Goal: Task Accomplishment & Management: Manage account settings

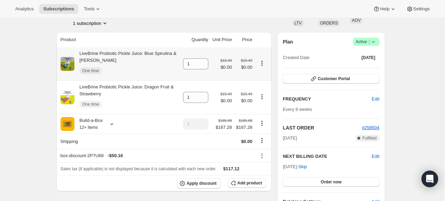
scroll to position [69, 0]
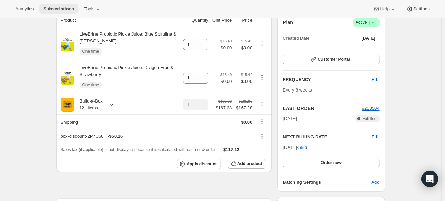
click at [52, 4] on button "Subscriptions" at bounding box center [58, 9] width 39 height 10
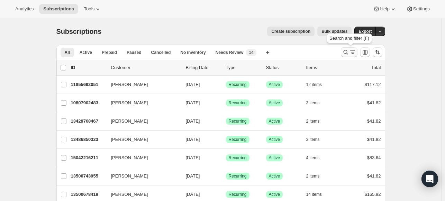
click at [346, 54] on icon "Search and filter results" at bounding box center [345, 52] width 7 height 7
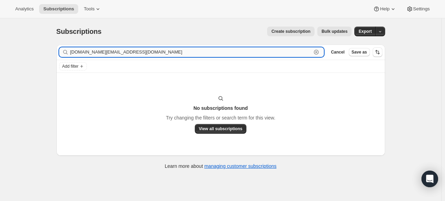
click at [277, 48] on input "[DOMAIN_NAME][EMAIL_ADDRESS][DOMAIN_NAME]" at bounding box center [191, 52] width 242 height 10
paste input "debsfancys"
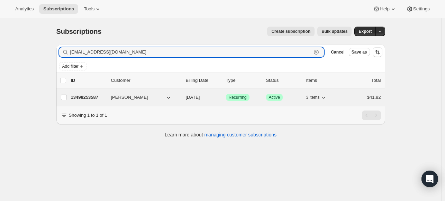
type input "[EMAIL_ADDRESS][DOMAIN_NAME]"
click at [84, 97] on p "13498253587" at bounding box center [88, 97] width 35 height 7
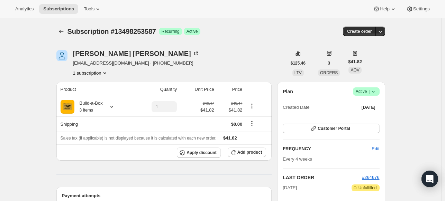
click at [374, 94] on icon at bounding box center [373, 91] width 7 height 7
click at [364, 115] on span "Cancel subscription" at bounding box center [365, 116] width 39 height 5
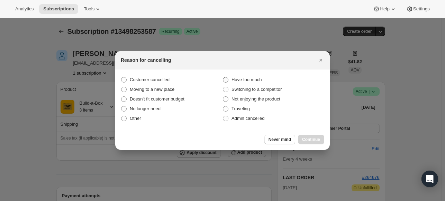
click at [244, 78] on span "Have too much" at bounding box center [247, 79] width 30 height 5
click at [223, 78] on input "Have too much" at bounding box center [223, 77] width 0 height 0
radio input "true"
click at [313, 136] on button "Continue" at bounding box center [311, 140] width 26 height 10
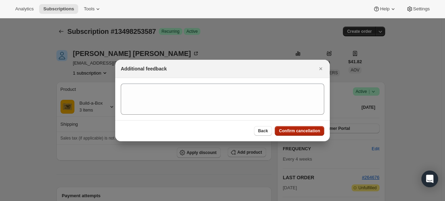
click at [309, 132] on span "Confirm cancellation" at bounding box center [299, 131] width 41 height 6
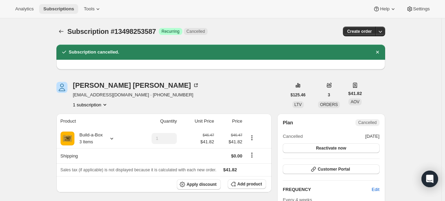
click at [57, 7] on span "Subscriptions" at bounding box center [58, 9] width 31 height 6
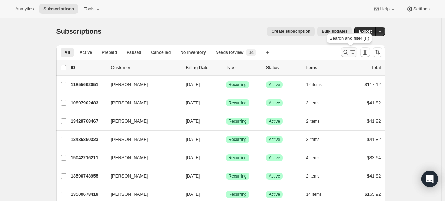
click at [349, 53] on icon "Search and filter results" at bounding box center [345, 52] width 7 height 7
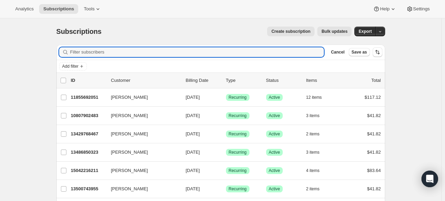
paste input "[PERSON_NAME][EMAIL_ADDRESS][PERSON_NAME][DOMAIN_NAME]"
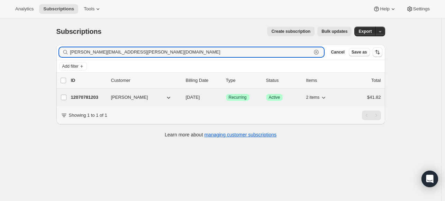
type input "[PERSON_NAME][EMAIL_ADDRESS][PERSON_NAME][DOMAIN_NAME]"
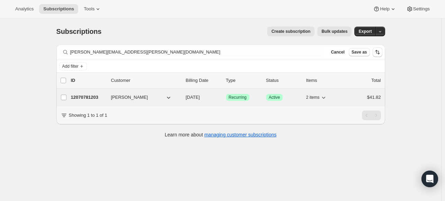
click at [94, 96] on p "12070781203" at bounding box center [88, 97] width 35 height 7
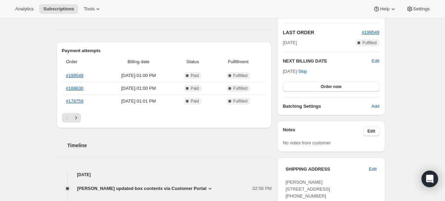
scroll to position [104, 0]
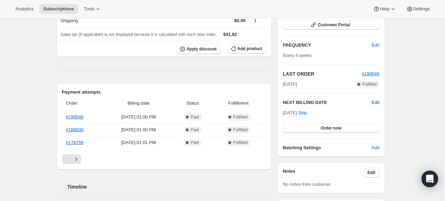
click at [377, 102] on span "Edit" at bounding box center [376, 102] width 8 height 7
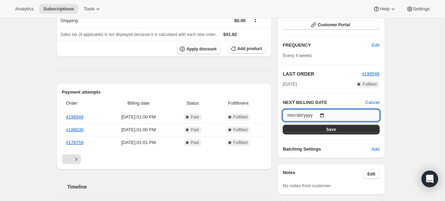
click at [325, 115] on input "[DATE]" at bounding box center [331, 116] width 97 height 12
click at [328, 118] on input "[DATE]" at bounding box center [331, 116] width 97 height 12
click at [327, 117] on input "[DATE]" at bounding box center [331, 116] width 97 height 12
type input "[DATE]"
click at [322, 126] on button "Save" at bounding box center [331, 130] width 97 height 10
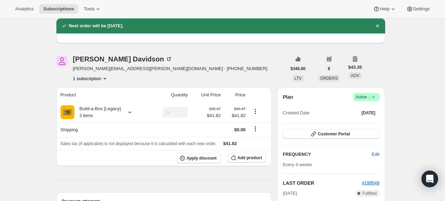
scroll to position [0, 0]
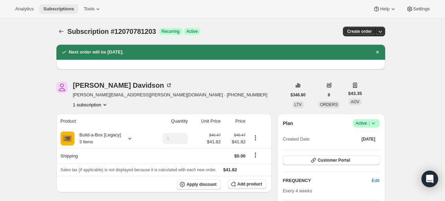
click at [66, 11] on span "Subscriptions" at bounding box center [58, 9] width 31 height 6
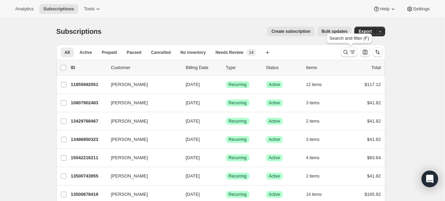
click at [352, 54] on icon "Search and filter results" at bounding box center [352, 52] width 7 height 7
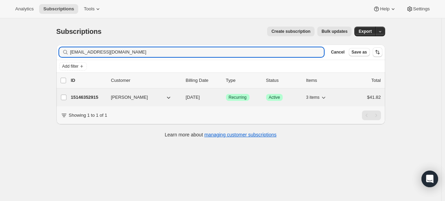
type input "[EMAIL_ADDRESS][DOMAIN_NAME]"
click at [84, 93] on div "15146352915 [PERSON_NAME] [DATE] Success Recurring Success Active 3 items $41.82" at bounding box center [226, 98] width 310 height 10
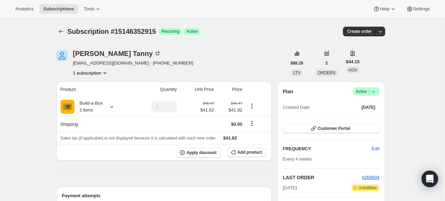
click at [379, 94] on span "Success Active |" at bounding box center [366, 92] width 27 height 8
click at [364, 115] on span "Cancel subscription" at bounding box center [365, 116] width 39 height 5
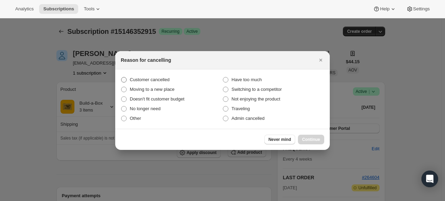
click at [153, 78] on span "Customer cancelled" at bounding box center [150, 79] width 40 height 5
click at [122, 78] on input "Customer cancelled" at bounding box center [121, 77] width 0 height 0
radio input "true"
click at [299, 136] on button "Continue" at bounding box center [311, 140] width 26 height 10
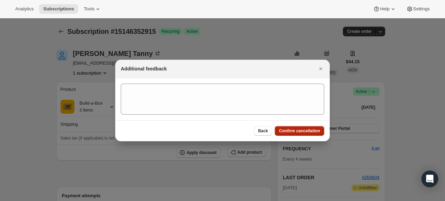
click at [283, 127] on button "Confirm cancellation" at bounding box center [300, 131] width 50 height 10
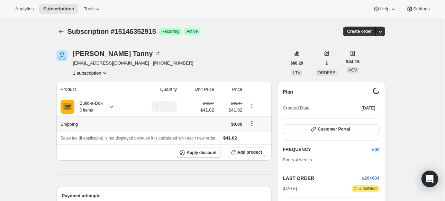
scroll to position [104, 0]
